Goal: Task Accomplishment & Management: Use online tool/utility

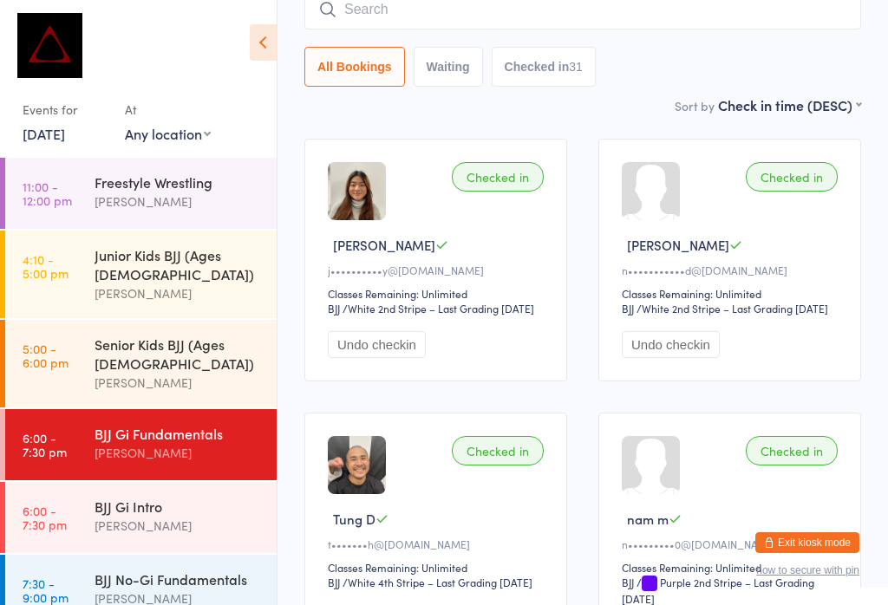
scroll to position [135, 0]
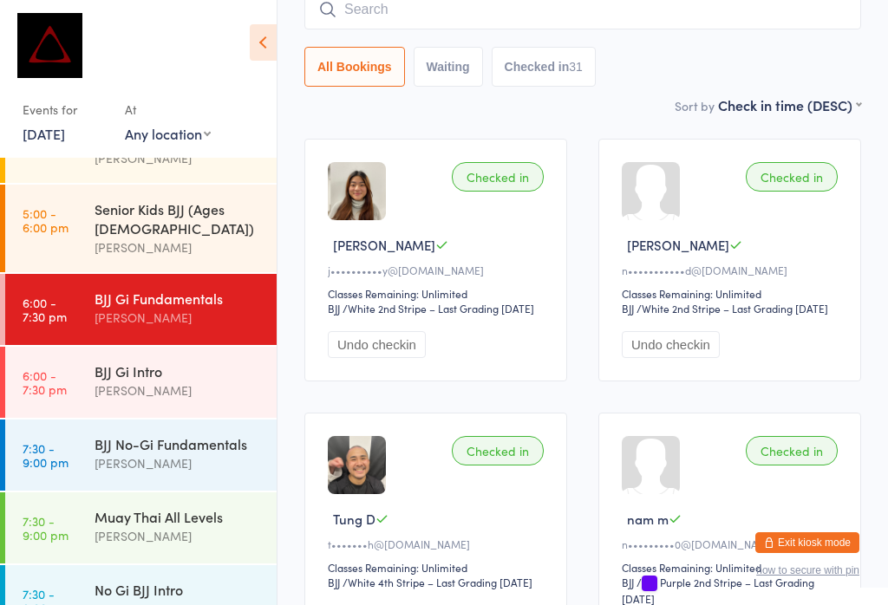
click at [65, 130] on link "[DATE]" at bounding box center [44, 133] width 42 height 19
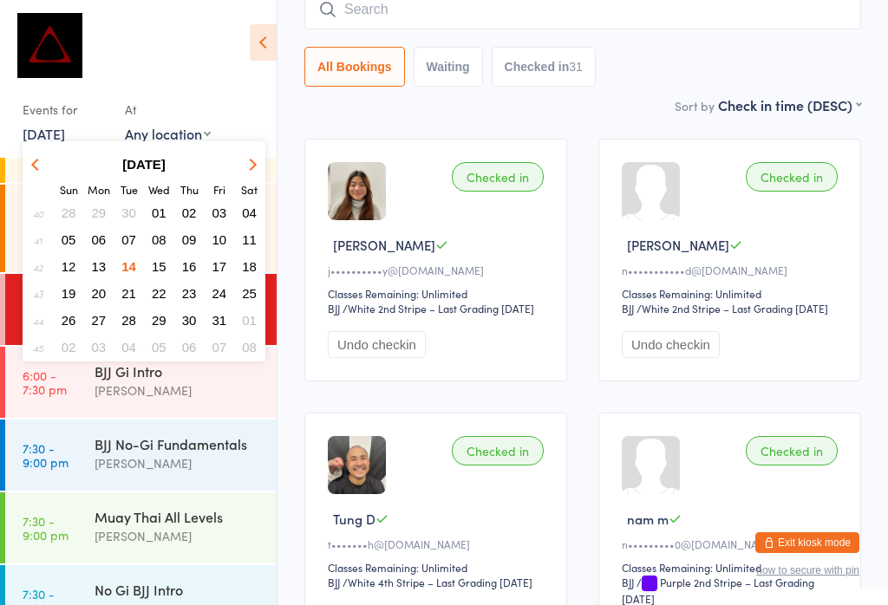
click at [160, 267] on span "15" at bounding box center [159, 266] width 15 height 15
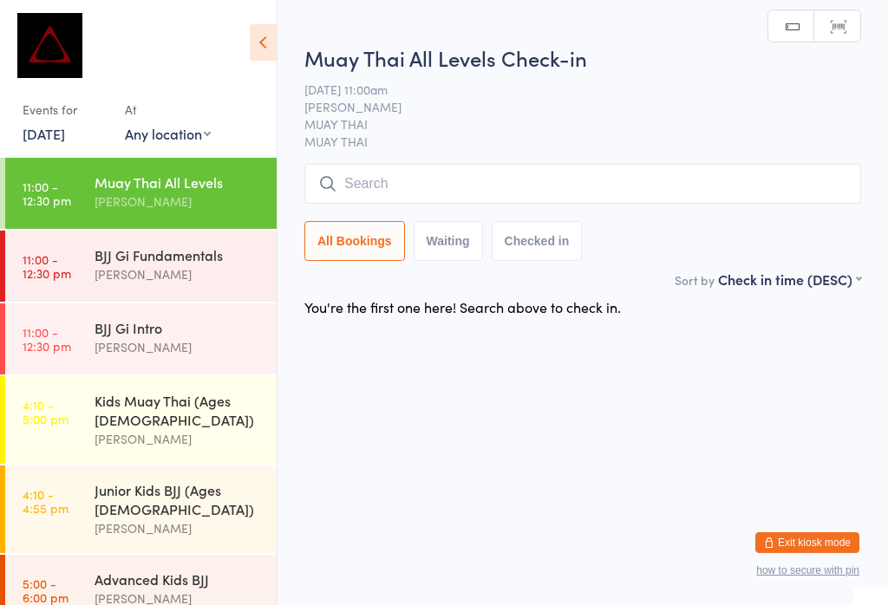
click at [177, 264] on div "BJJ Gi Fundamentals" at bounding box center [178, 254] width 167 height 19
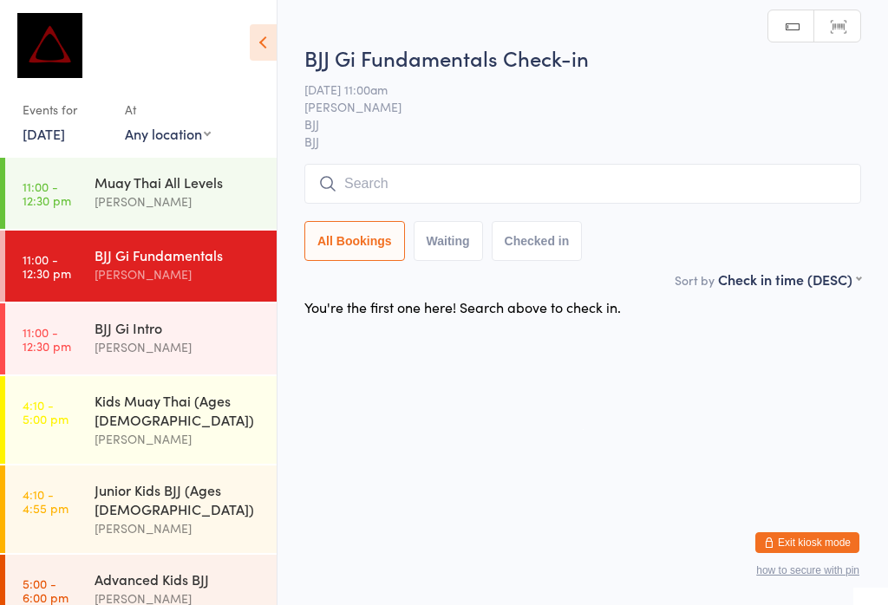
click at [453, 182] on input "search" at bounding box center [582, 184] width 557 height 40
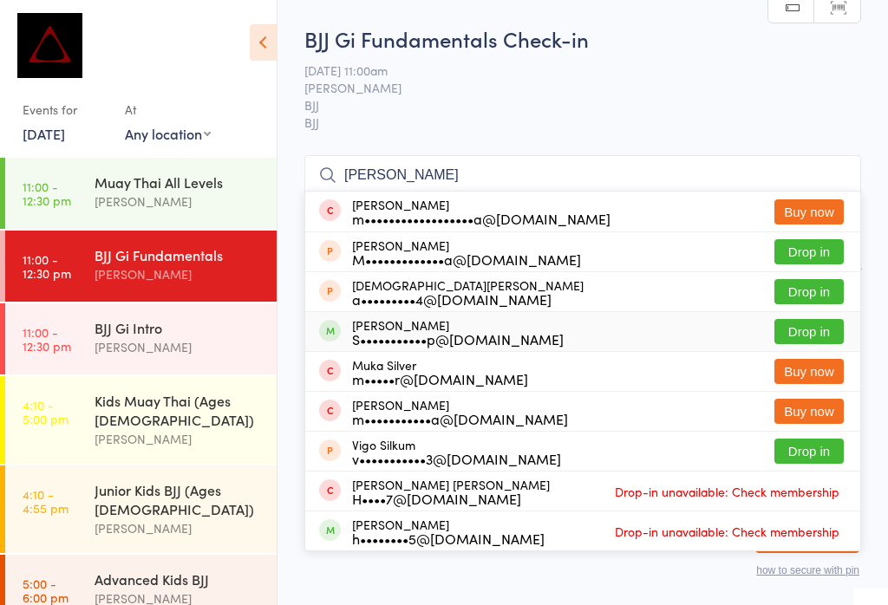
type input "[PERSON_NAME]"
click at [806, 319] on button "Drop in" at bounding box center [808, 331] width 69 height 25
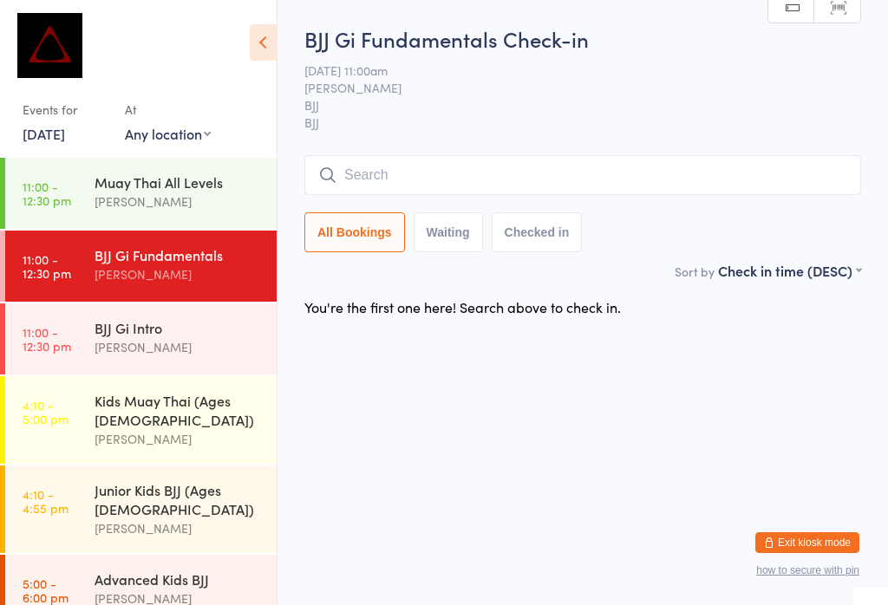
scroll to position [0, 0]
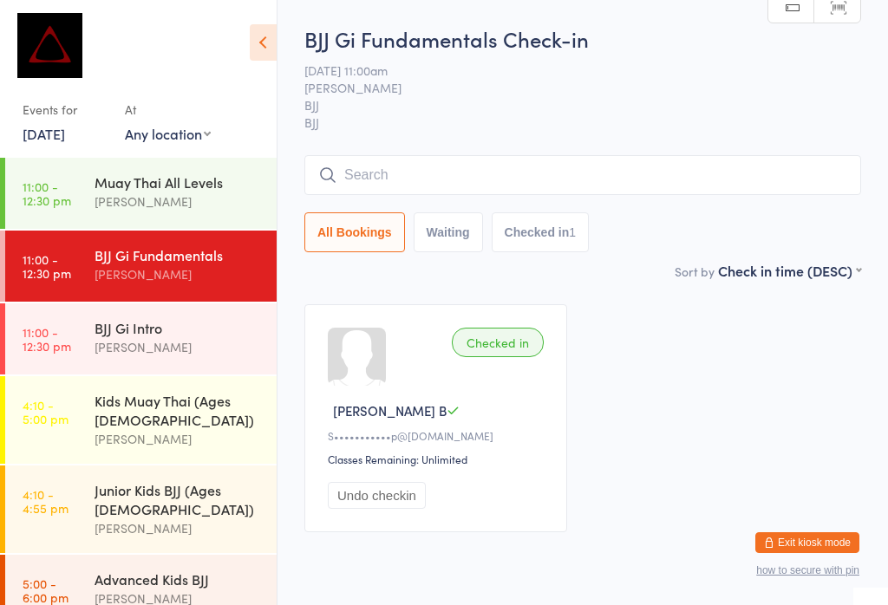
click at [133, 166] on div "Muay Thai All Levels [PERSON_NAME]" at bounding box center [186, 192] width 182 height 68
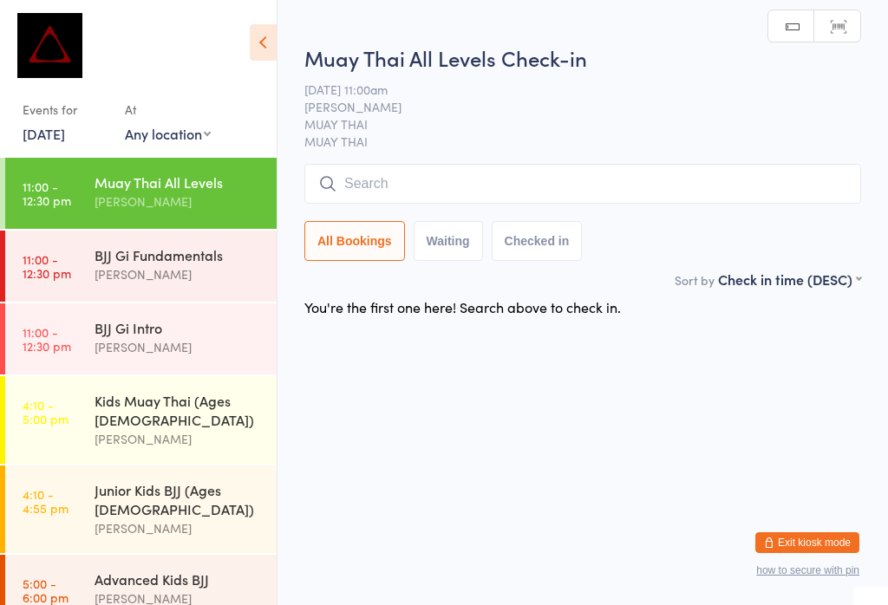
click at [404, 174] on input "search" at bounding box center [582, 184] width 557 height 40
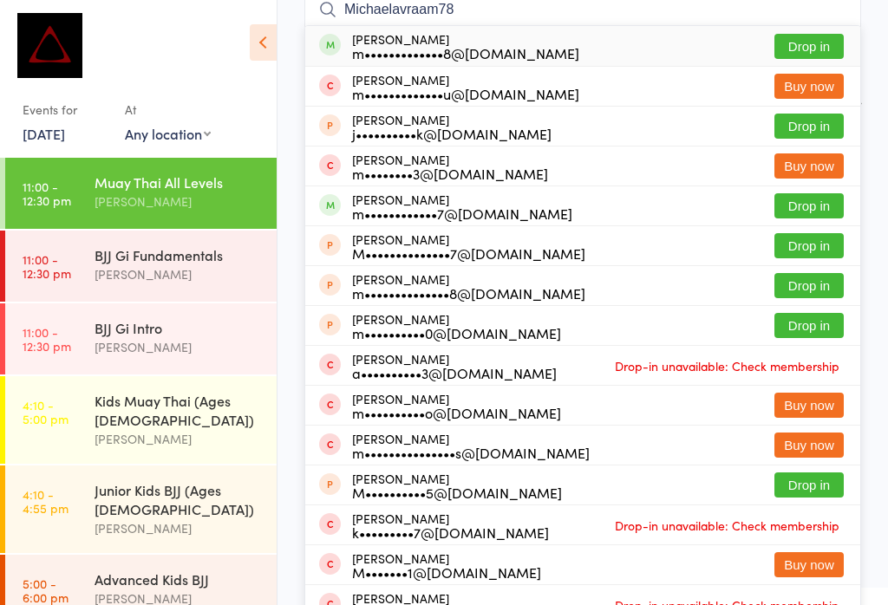
type input "Michaelavraam78"
click at [796, 45] on button "Drop in" at bounding box center [808, 46] width 69 height 25
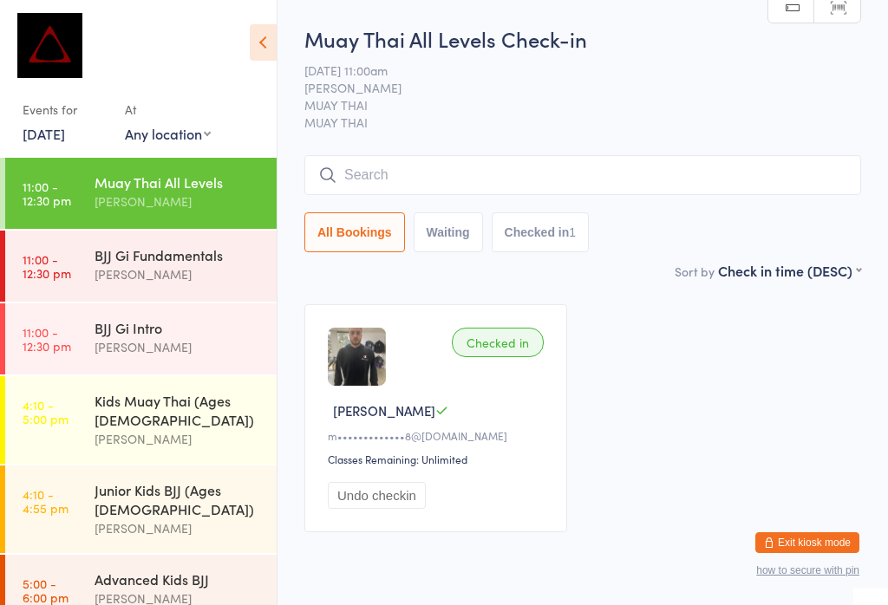
click at [421, 181] on input "search" at bounding box center [582, 175] width 557 height 40
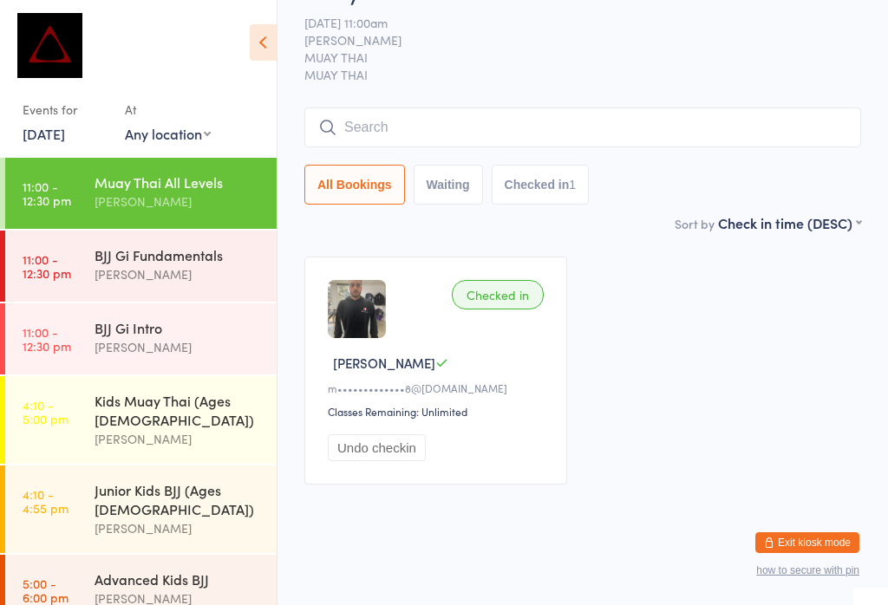
scroll to position [157, 0]
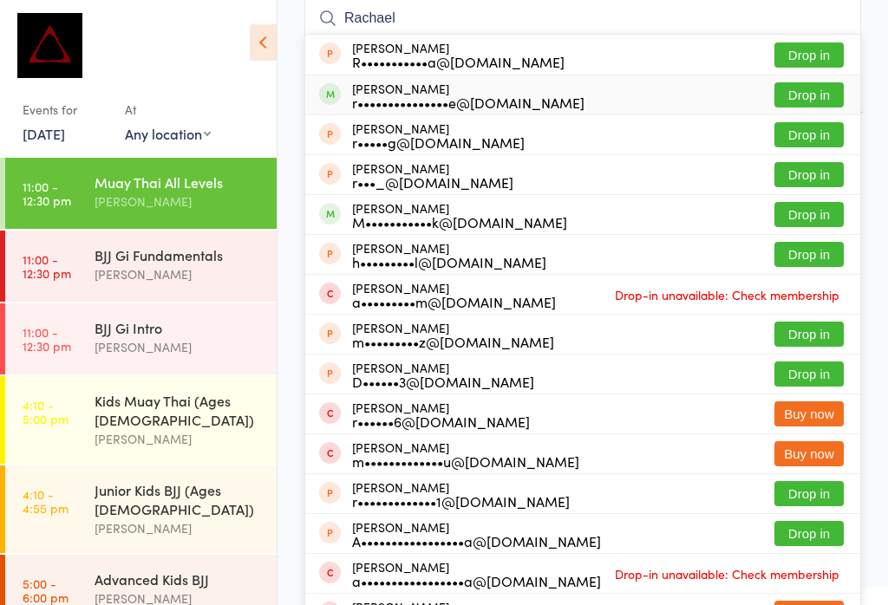
type input "Rachael"
click at [805, 85] on button "Drop in" at bounding box center [808, 94] width 69 height 25
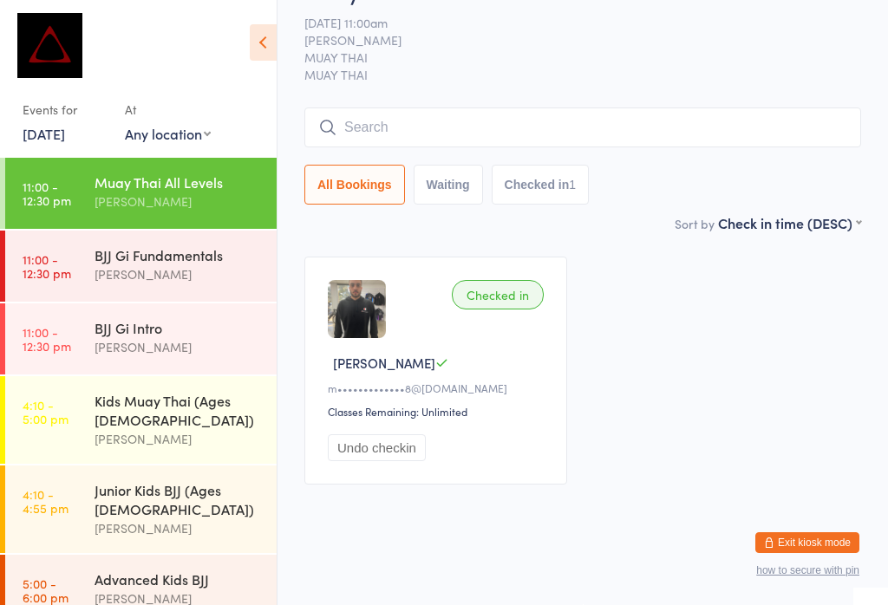
scroll to position [63, 0]
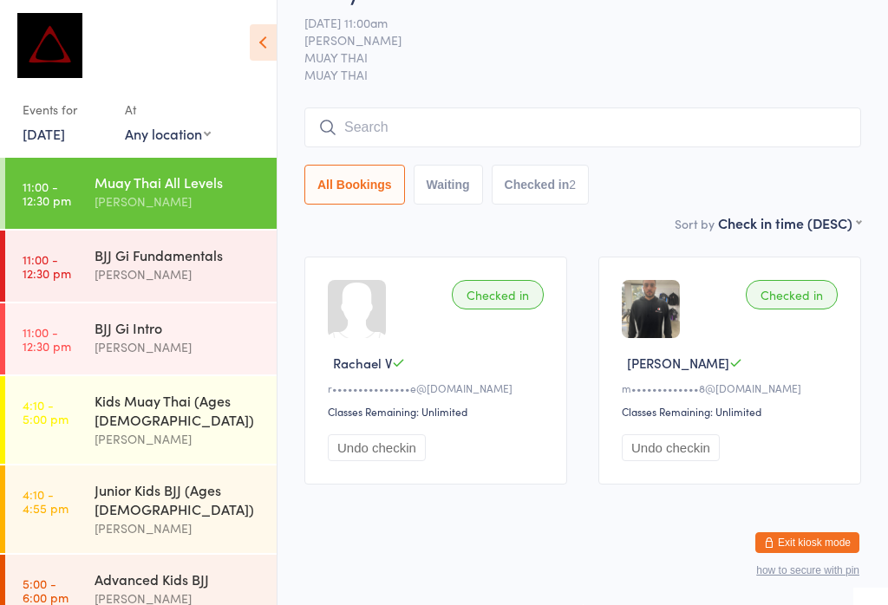
click at [422, 111] on input "search" at bounding box center [582, 128] width 557 height 40
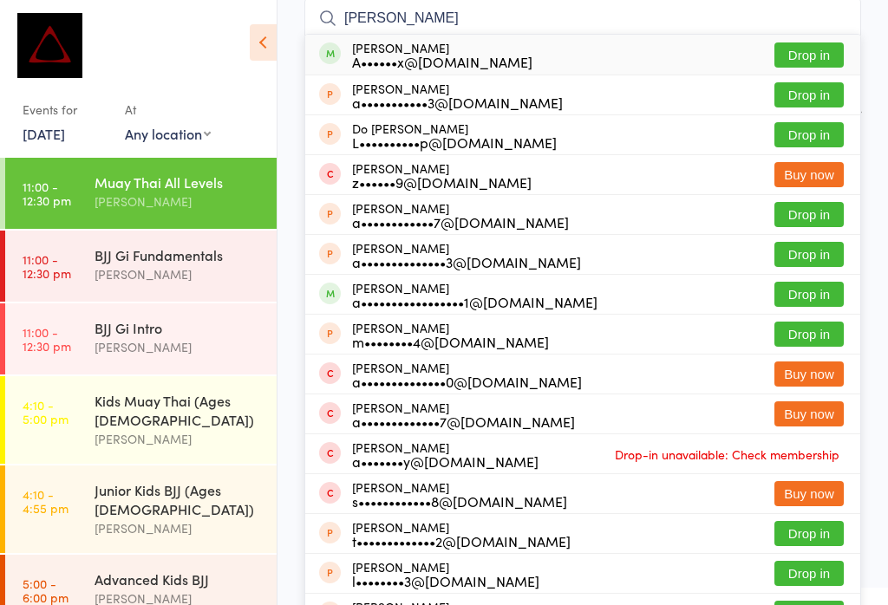
type input "[PERSON_NAME]"
click at [812, 44] on button "Drop in" at bounding box center [808, 54] width 69 height 25
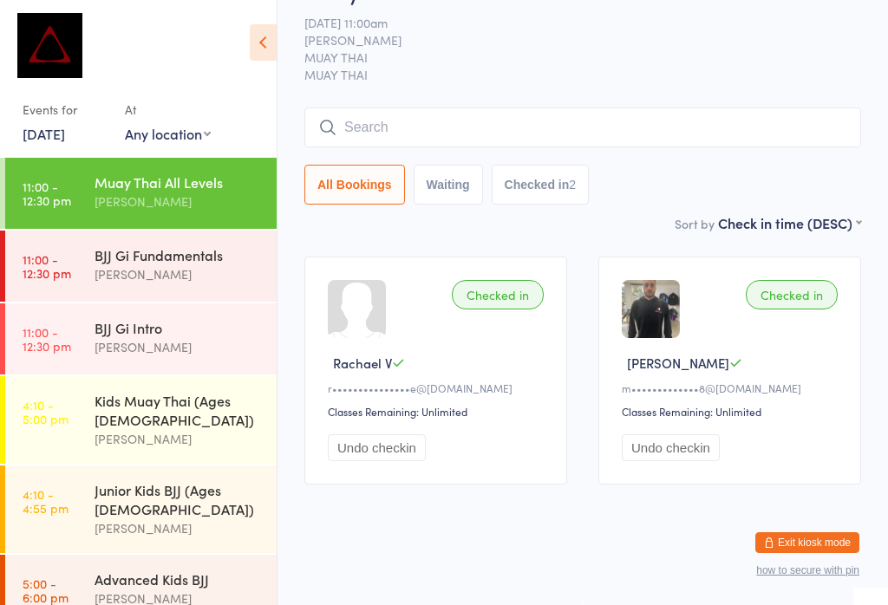
scroll to position [63, 0]
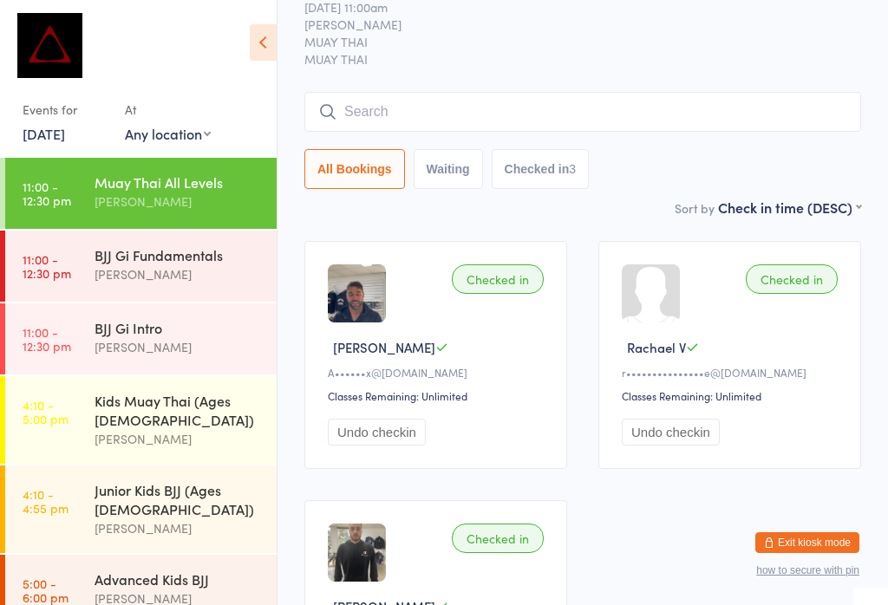
click at [217, 258] on div "BJJ Gi Fundamentals" at bounding box center [178, 254] width 167 height 19
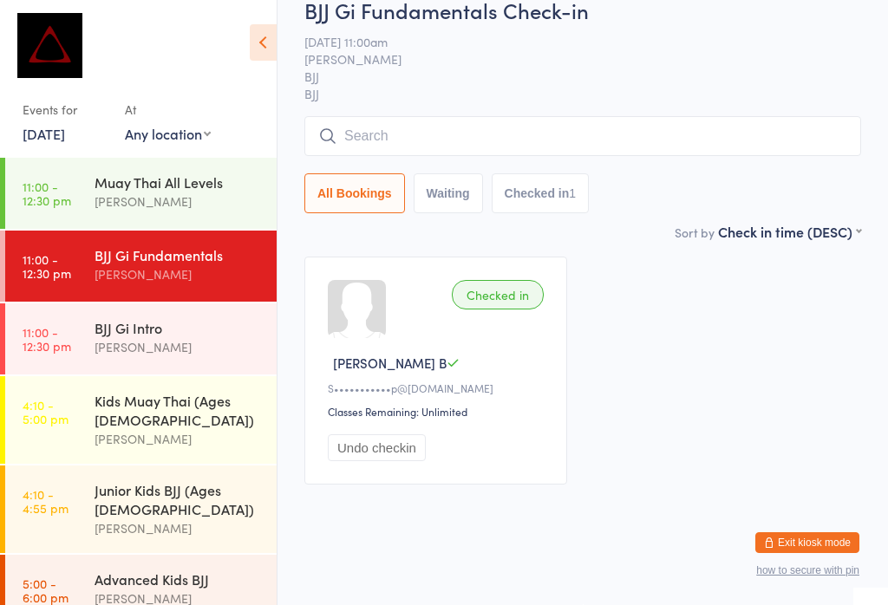
click at [460, 116] on input "search" at bounding box center [582, 136] width 557 height 40
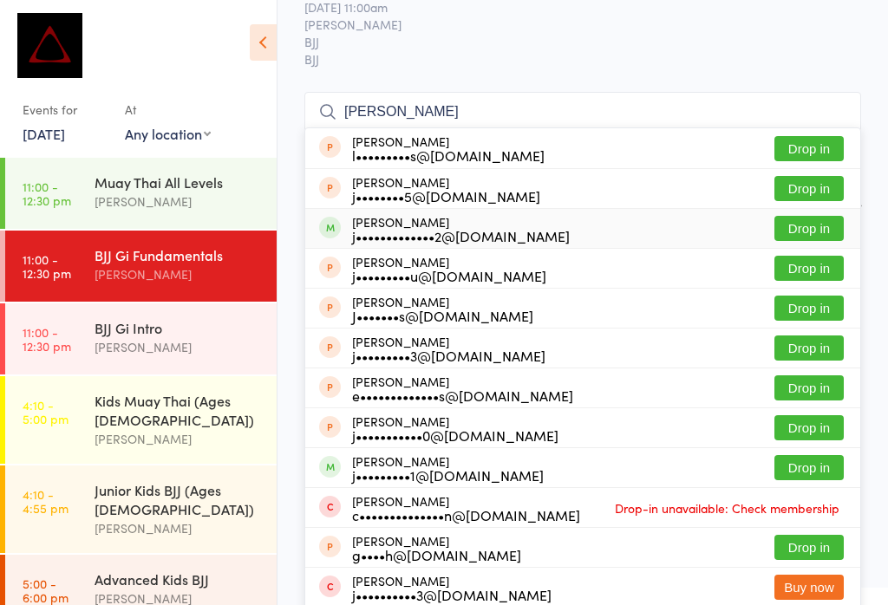
type input "[PERSON_NAME]"
click at [817, 219] on button "Drop in" at bounding box center [808, 228] width 69 height 25
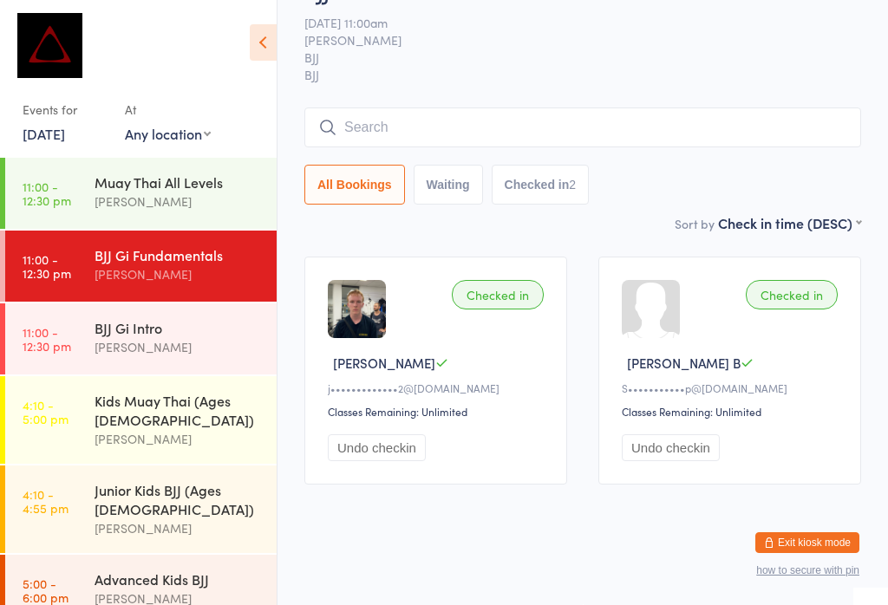
click at [446, 121] on input "search" at bounding box center [582, 128] width 557 height 40
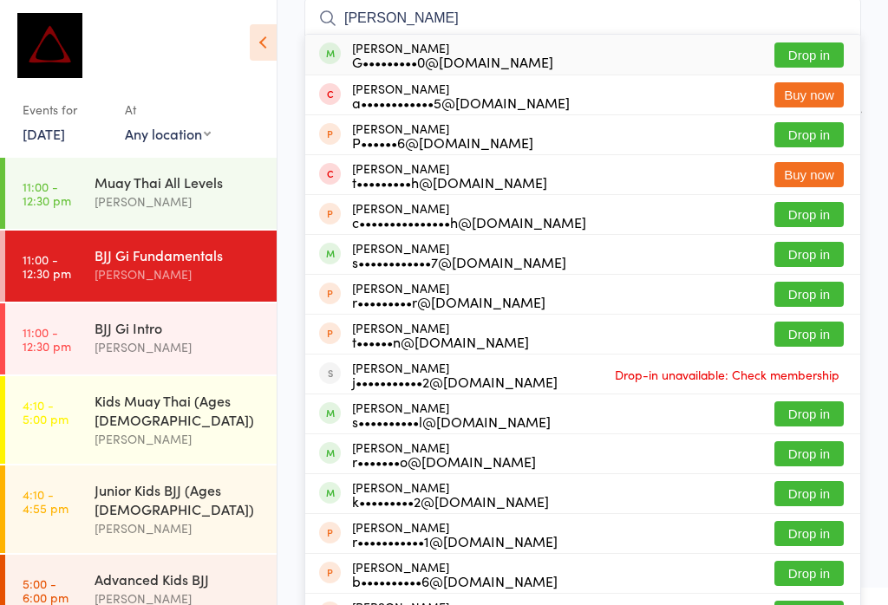
type input "[PERSON_NAME]"
click at [813, 43] on button "Drop in" at bounding box center [808, 54] width 69 height 25
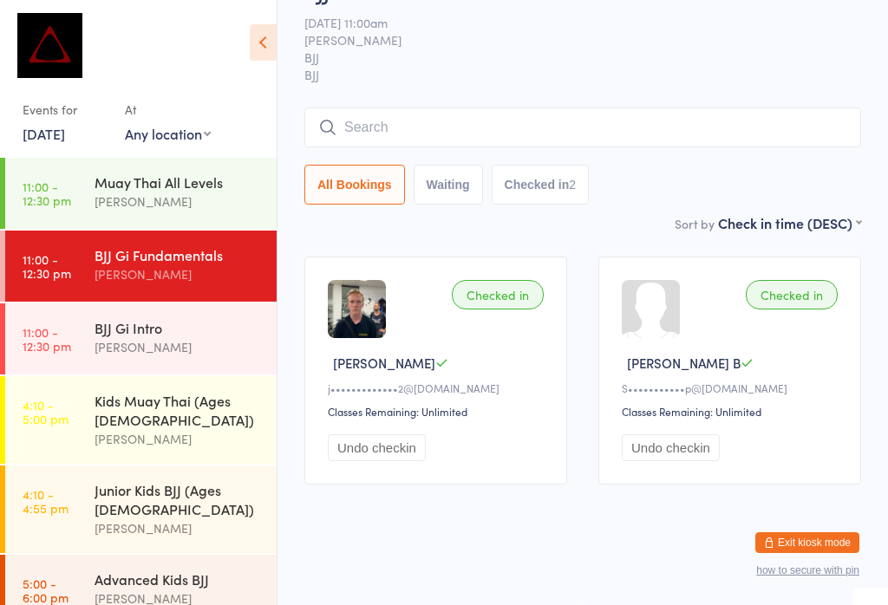
scroll to position [63, 0]
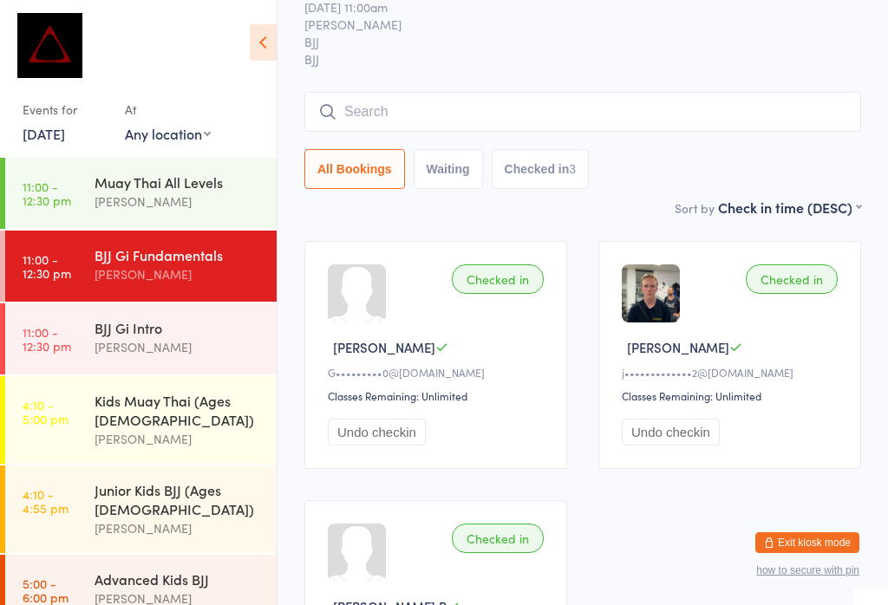
click at [467, 101] on input "search" at bounding box center [582, 112] width 557 height 40
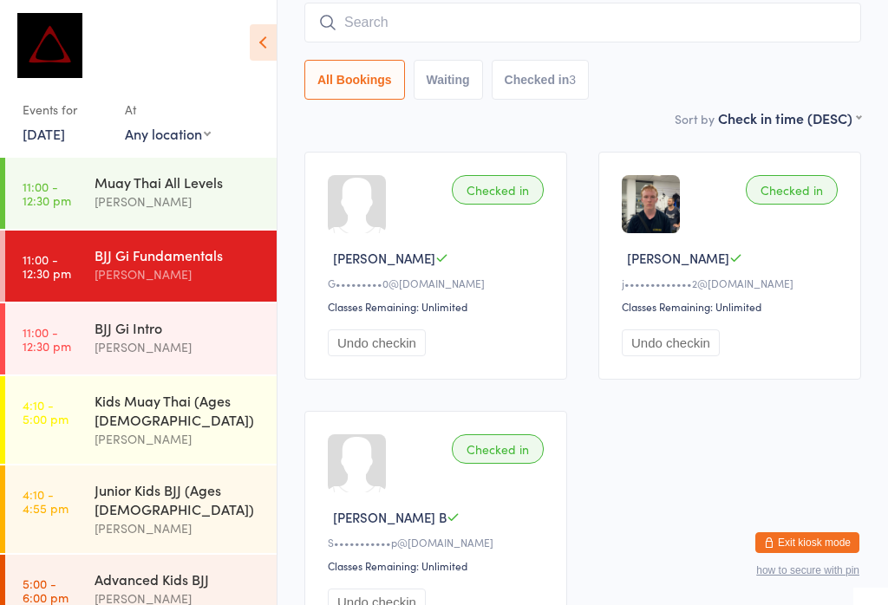
scroll to position [157, 0]
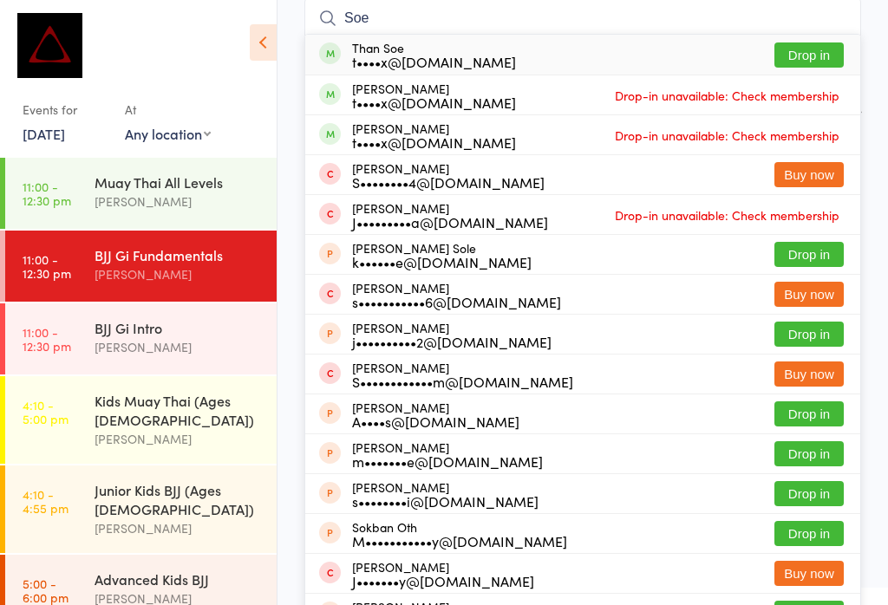
type input "Soe"
click at [825, 45] on button "Drop in" at bounding box center [808, 54] width 69 height 25
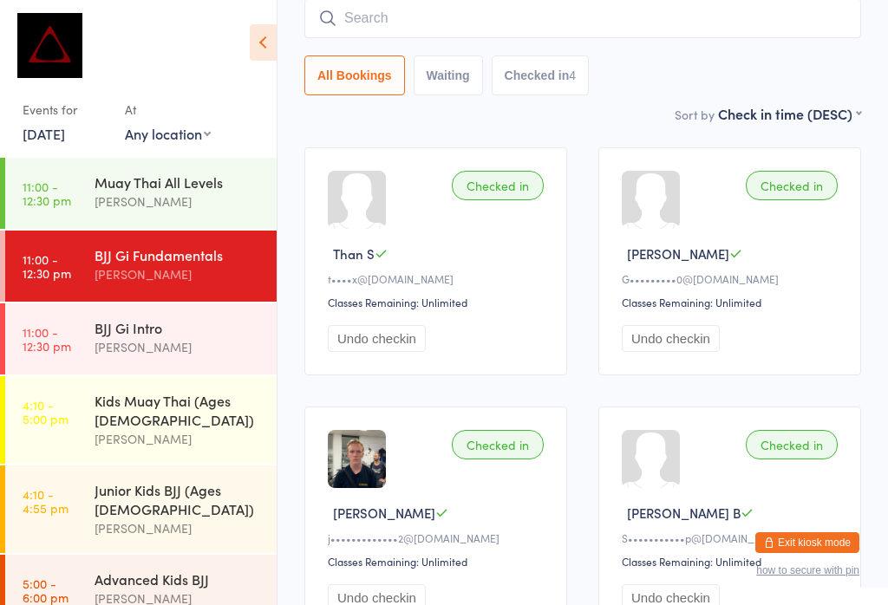
click at [540, 6] on input "search" at bounding box center [582, 18] width 557 height 40
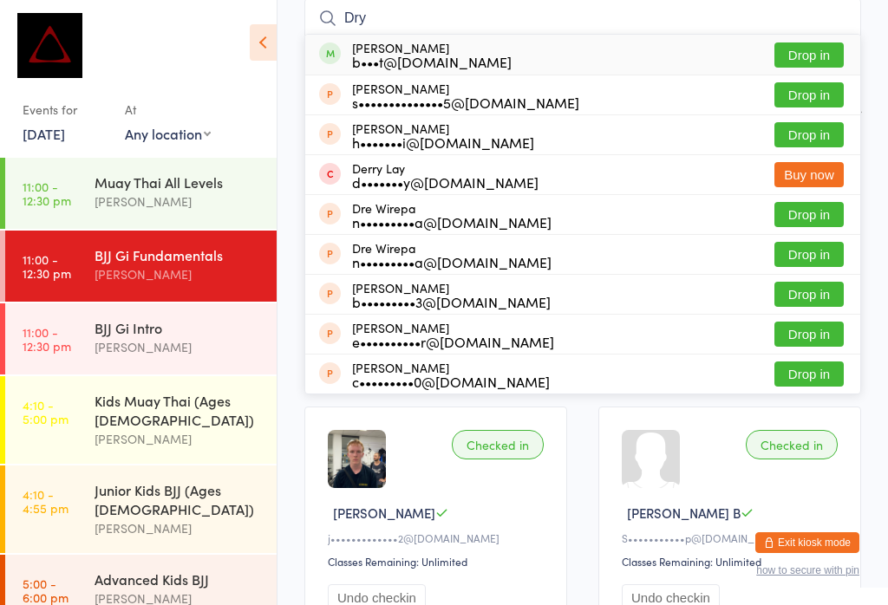
type input "Dry"
click at [817, 44] on button "Drop in" at bounding box center [808, 54] width 69 height 25
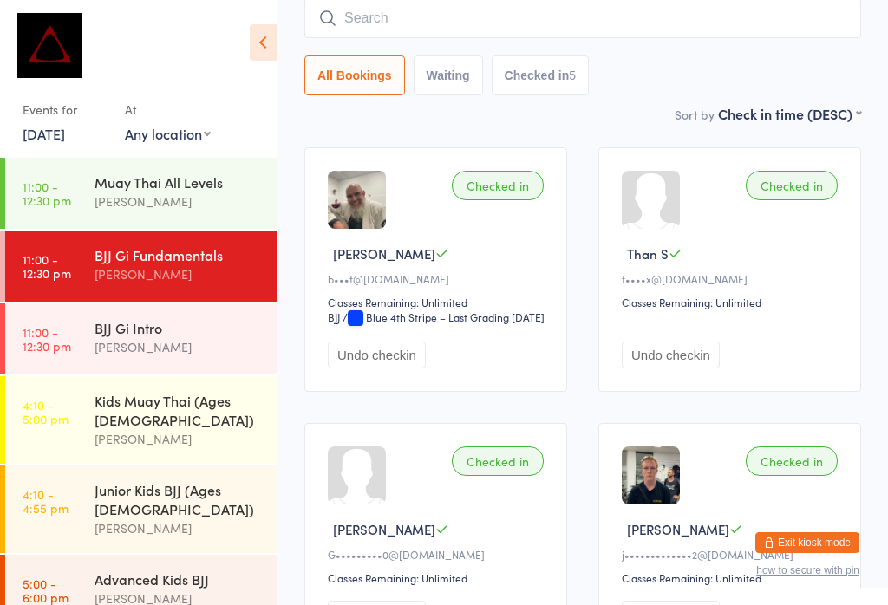
click at [753, 11] on input "search" at bounding box center [582, 18] width 557 height 40
click at [740, 19] on input "search" at bounding box center [582, 18] width 557 height 40
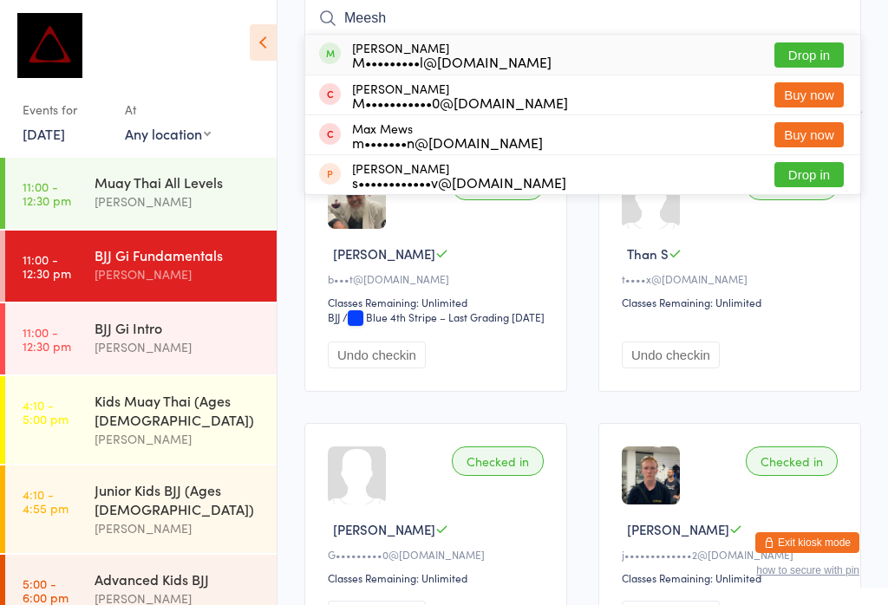
type input "Meesh"
click at [817, 68] on button "Drop in" at bounding box center [808, 54] width 69 height 25
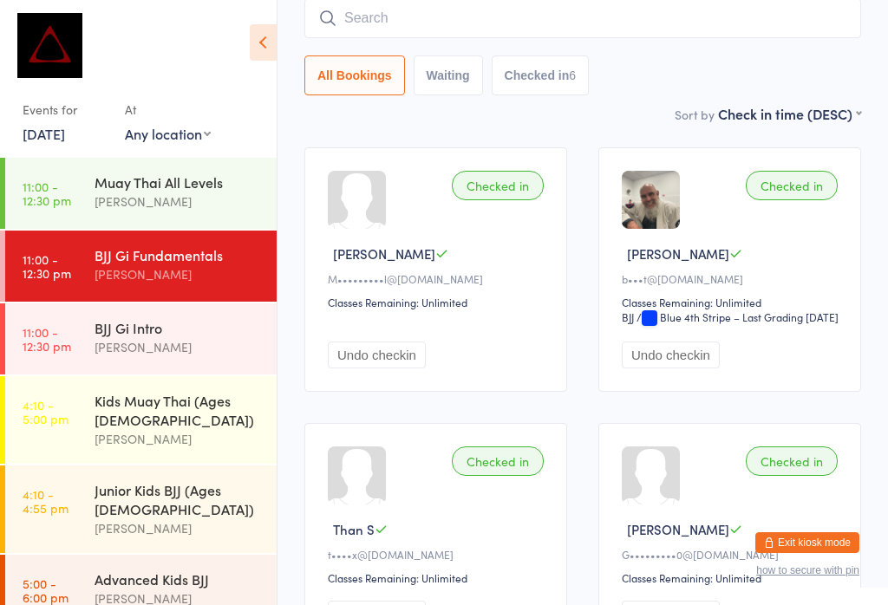
click at [675, 24] on input "search" at bounding box center [582, 18] width 557 height 40
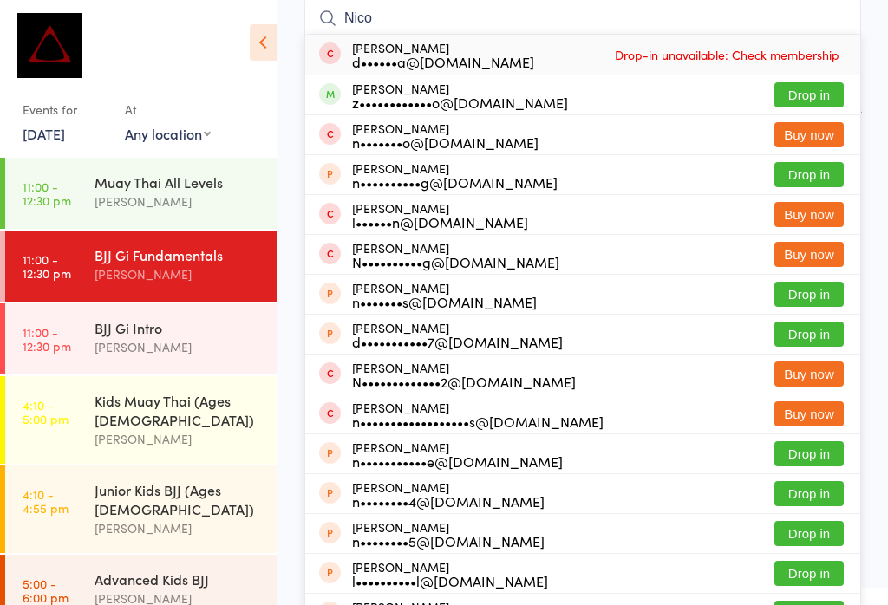
type input "Nico"
click at [822, 90] on button "Drop in" at bounding box center [808, 94] width 69 height 25
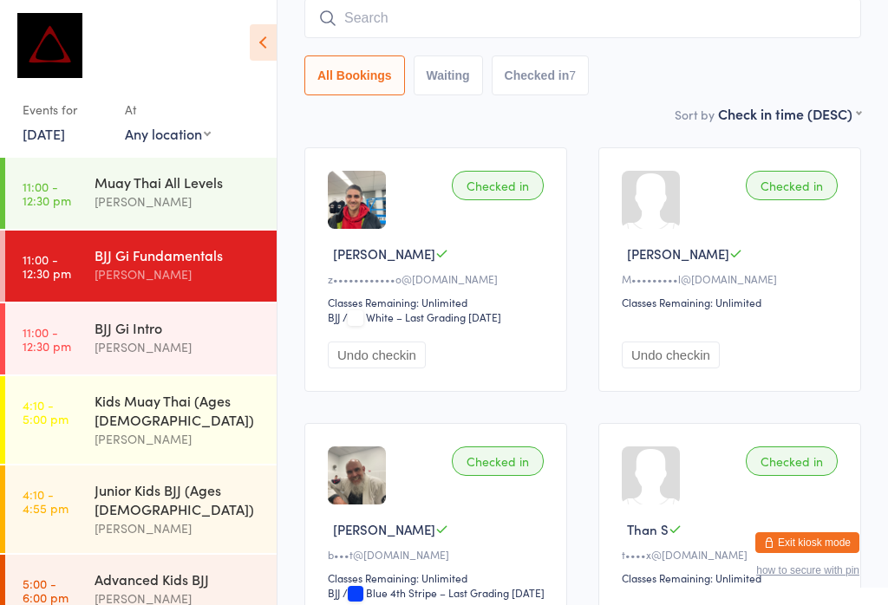
click at [585, 5] on input "search" at bounding box center [582, 18] width 557 height 40
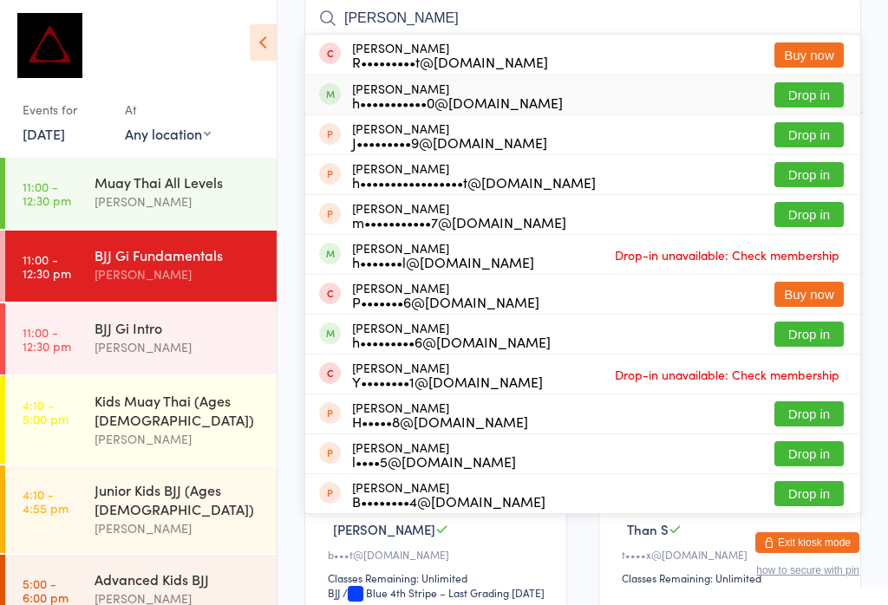
type input "[PERSON_NAME]"
click at [821, 88] on button "Drop in" at bounding box center [808, 94] width 69 height 25
